Goal: Task Accomplishment & Management: Use online tool/utility

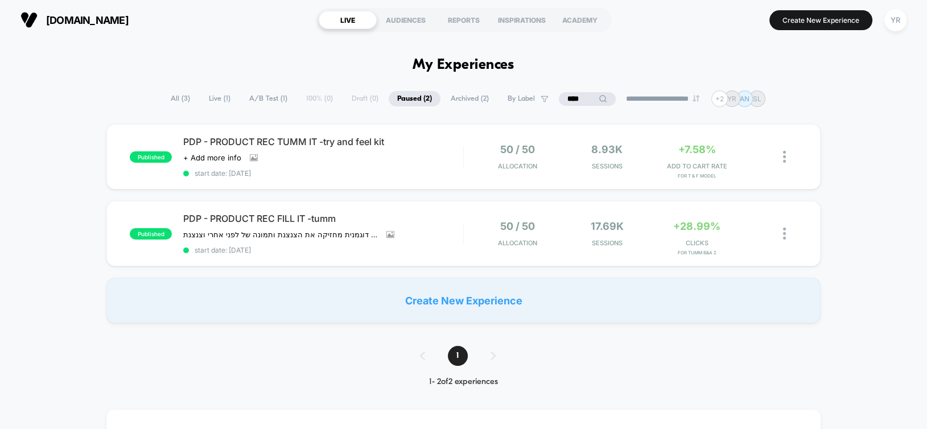
click at [573, 96] on input "****" at bounding box center [587, 99] width 57 height 14
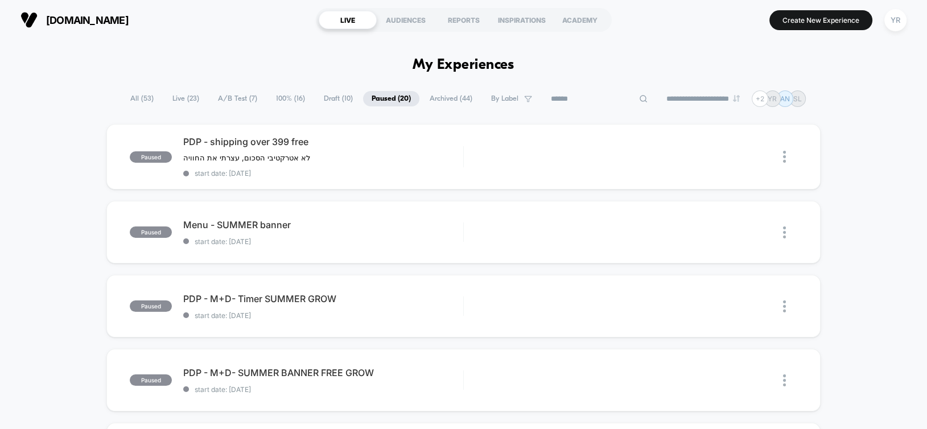
click at [137, 98] on span "All ( 53 )" at bounding box center [142, 98] width 40 height 15
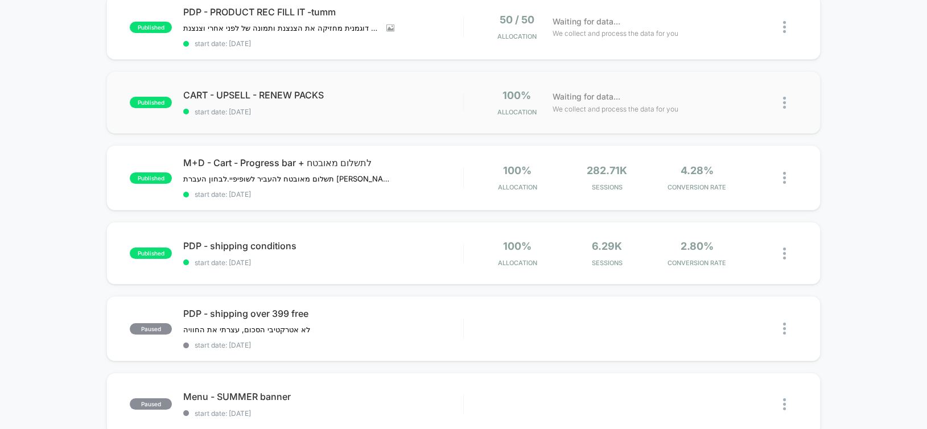
scroll to position [228, 0]
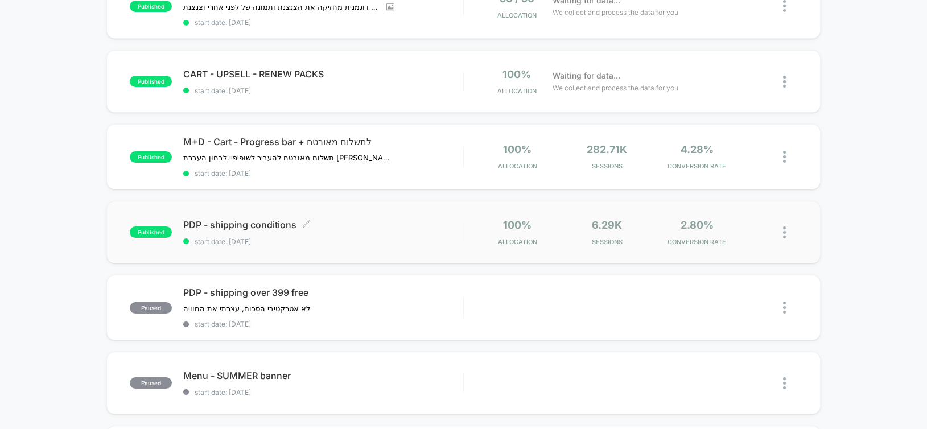
click at [348, 229] on div "PDP - shipping conditions Click to edit experience details Click to edit experi…" at bounding box center [322, 232] width 279 height 27
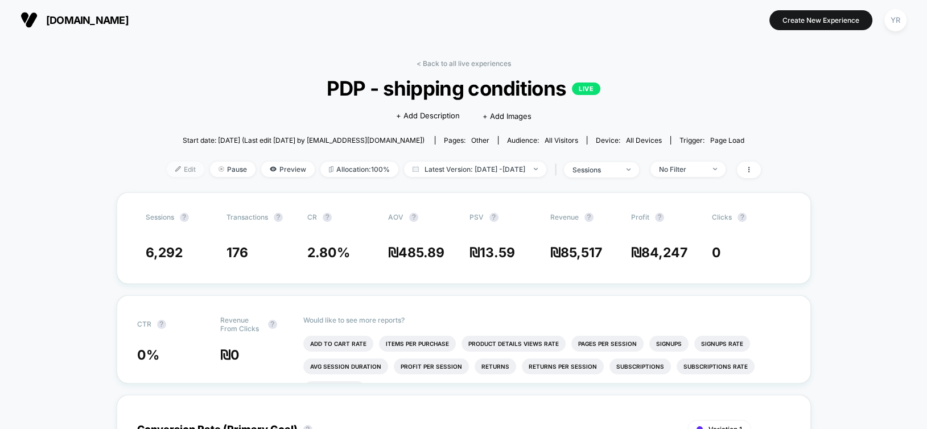
click at [168, 174] on span "Edit" at bounding box center [186, 169] width 38 height 15
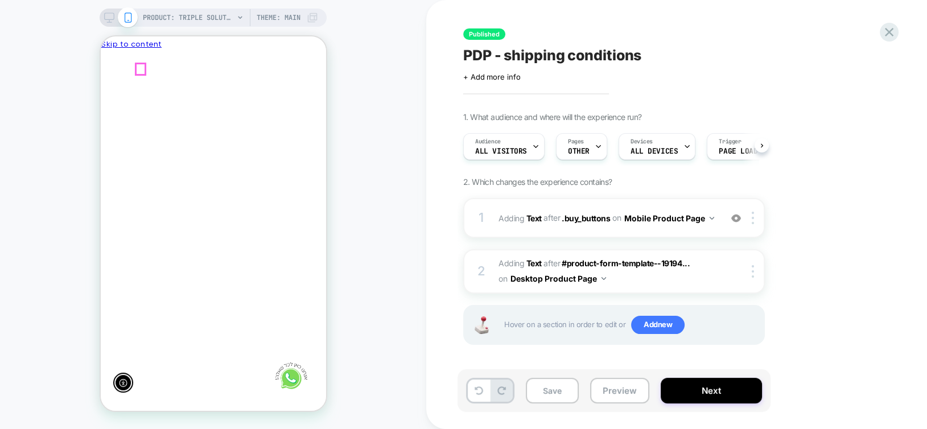
click at [116, 109] on line "Close" at bounding box center [111, 114] width 10 height 10
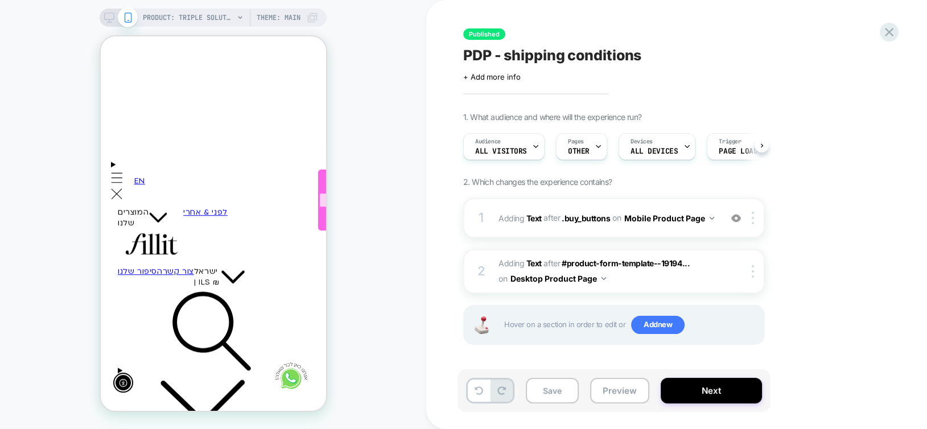
click at [319, 200] on div at bounding box center [422, 200] width 207 height 14
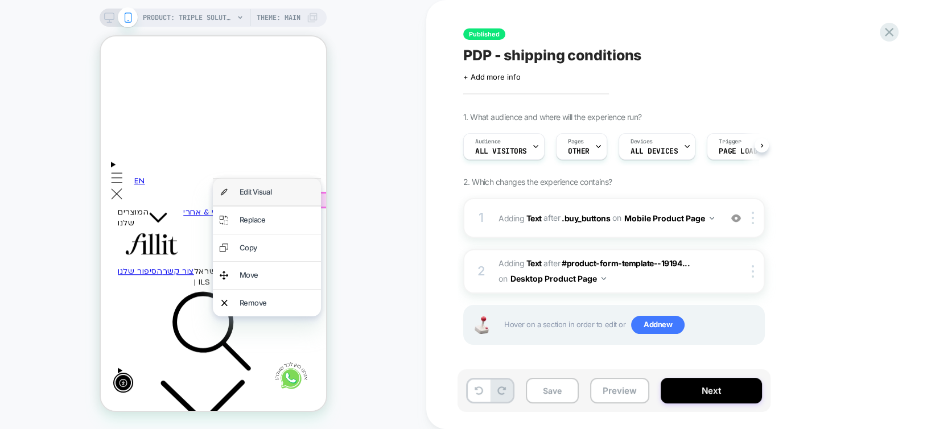
click at [302, 191] on div "Edit Visual" at bounding box center [276, 191] width 75 height 13
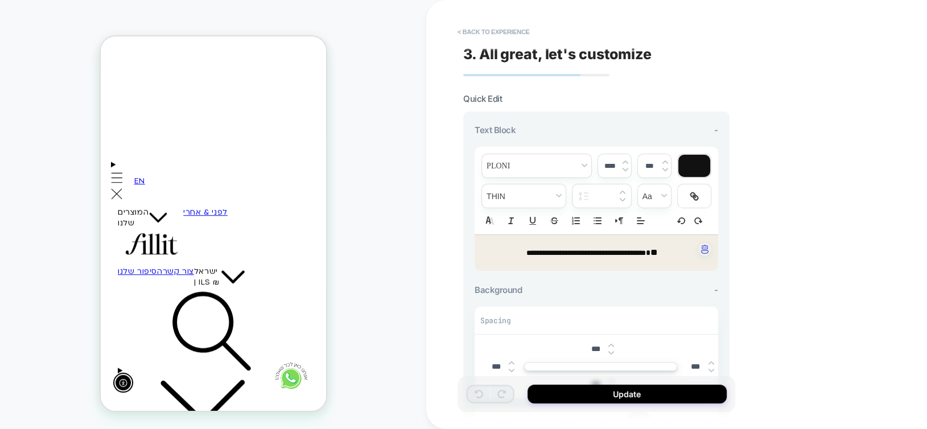
scroll to position [886, 0]
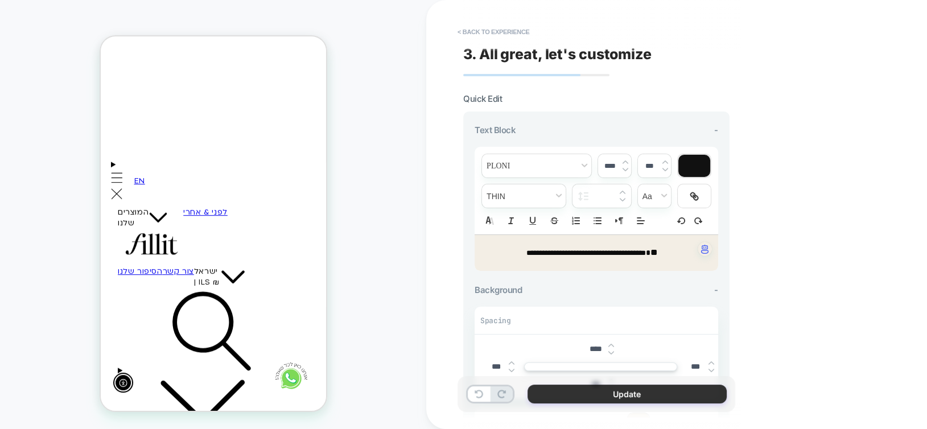
type input "****"
click at [599, 395] on button "Update" at bounding box center [626, 394] width 199 height 19
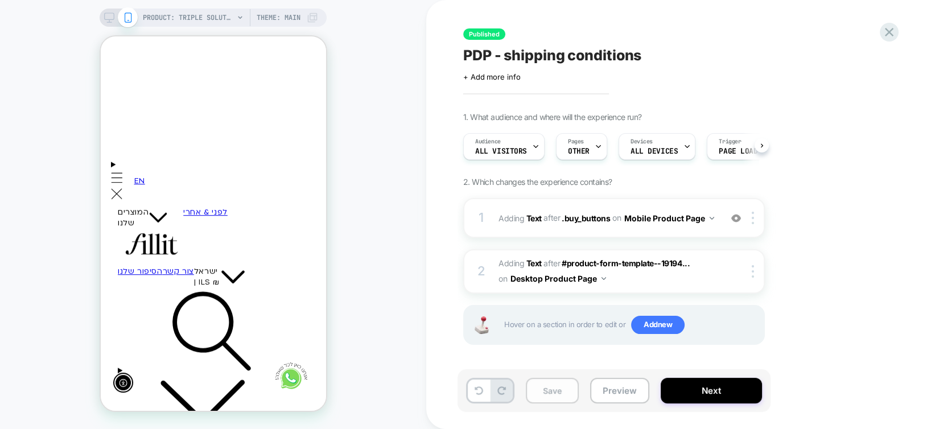
click at [552, 394] on button "Save" at bounding box center [552, 391] width 53 height 26
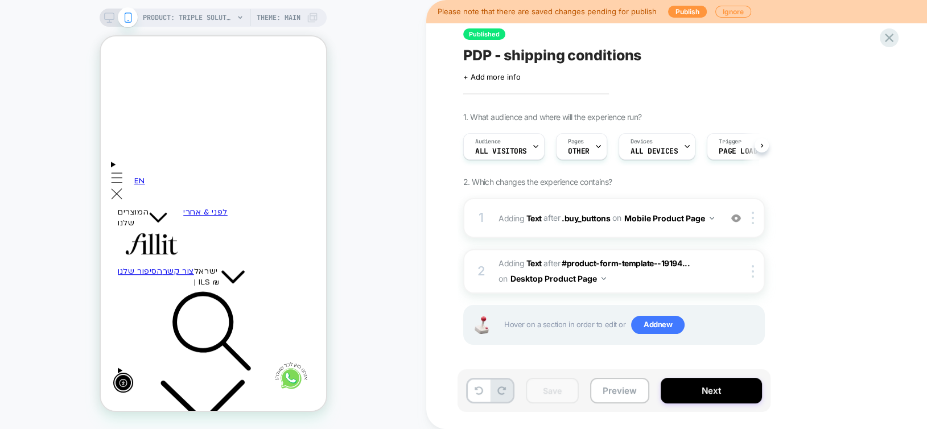
scroll to position [0, -167]
click at [691, 389] on button "Next" at bounding box center [711, 391] width 101 height 26
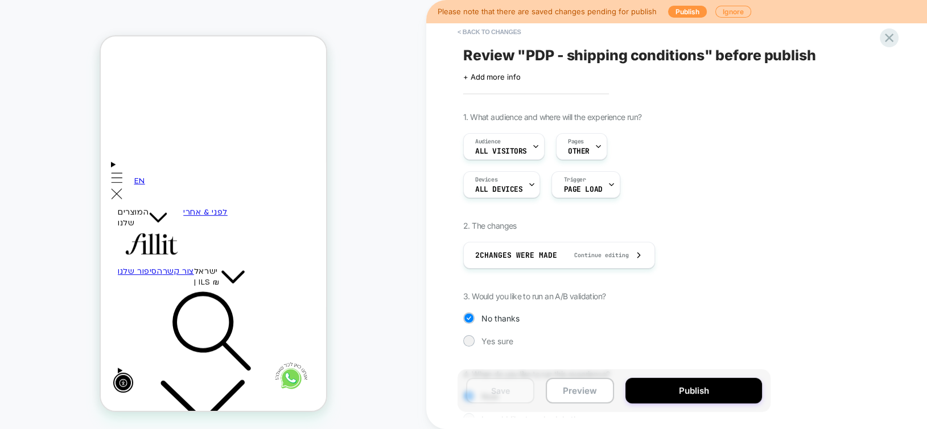
click at [691, 389] on button "Publish" at bounding box center [693, 391] width 137 height 26
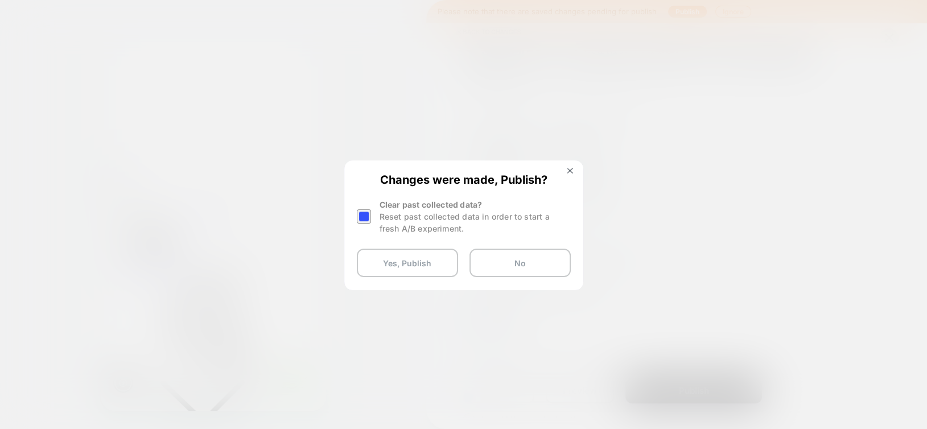
click at [358, 216] on div at bounding box center [364, 216] width 14 height 14
click at [0, 0] on button "Yes, Publish" at bounding box center [0, 0] width 0 height 0
